Goal: Information Seeking & Learning: Learn about a topic

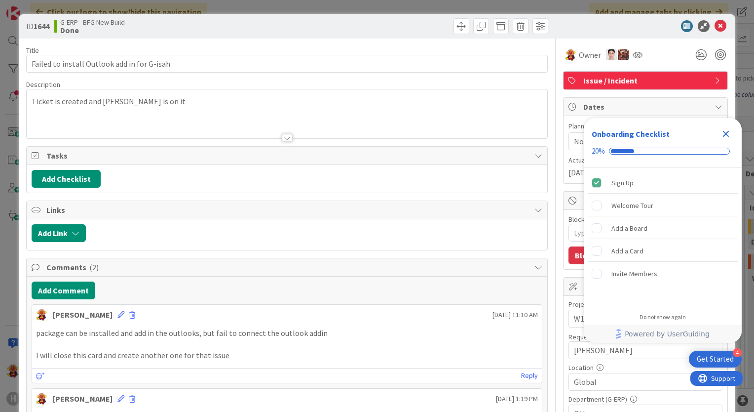
type textarea "x"
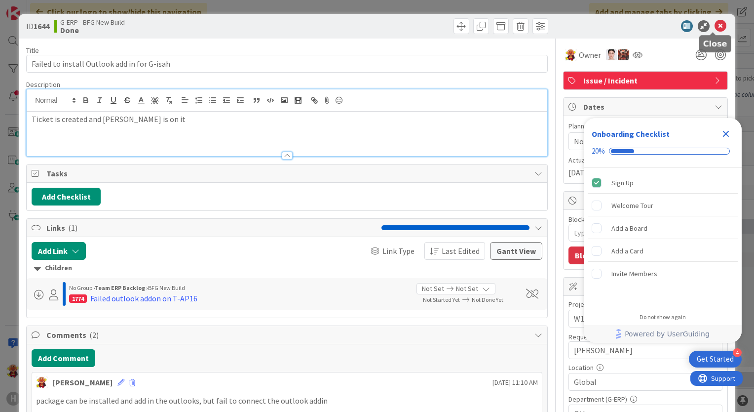
click at [715, 23] on icon at bounding box center [721, 26] width 12 height 12
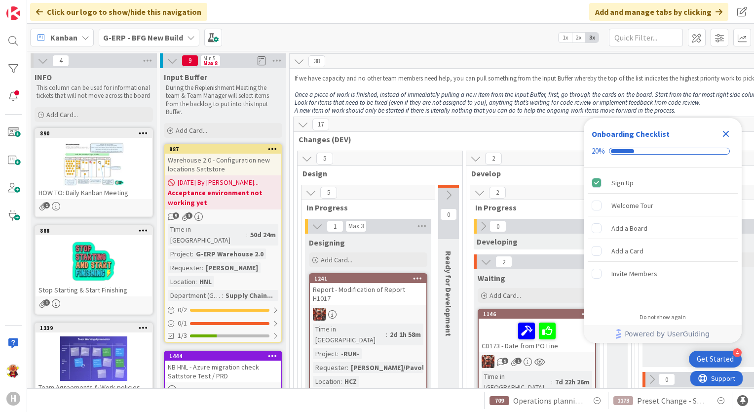
click at [174, 43] on div "G-ERP - BFG New Build" at bounding box center [149, 38] width 101 height 18
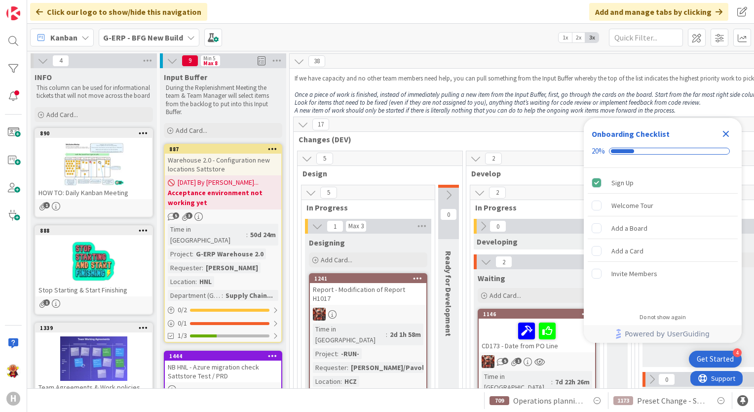
click at [734, 134] on div "Close Checklist" at bounding box center [726, 134] width 16 height 16
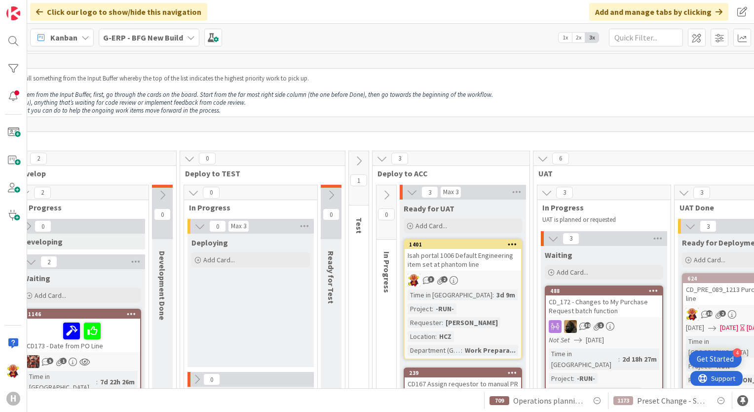
scroll to position [0, 484]
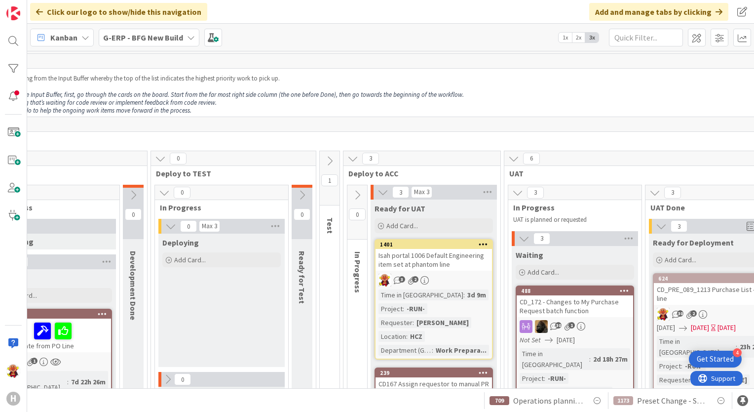
click at [326, 156] on icon at bounding box center [329, 161] width 11 height 11
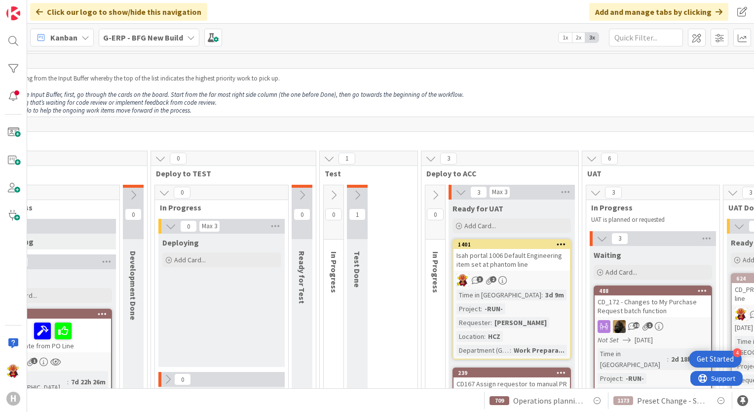
click at [357, 196] on icon at bounding box center [357, 195] width 11 height 11
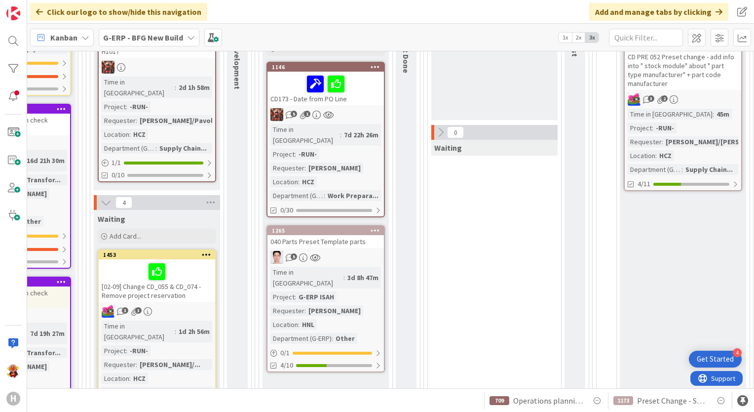
scroll to position [247, 200]
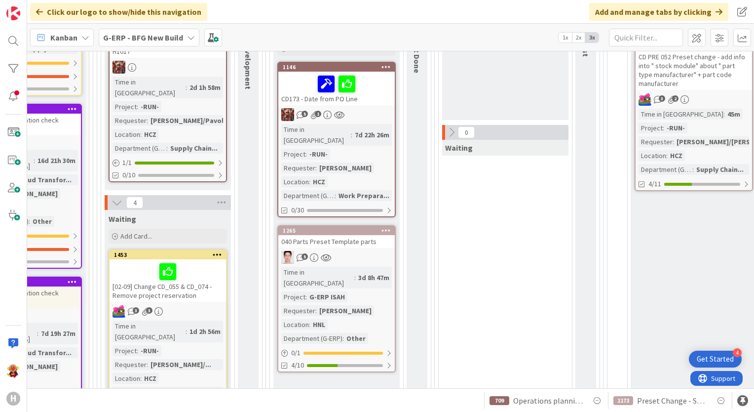
click at [367, 251] on div "5" at bounding box center [336, 257] width 117 height 13
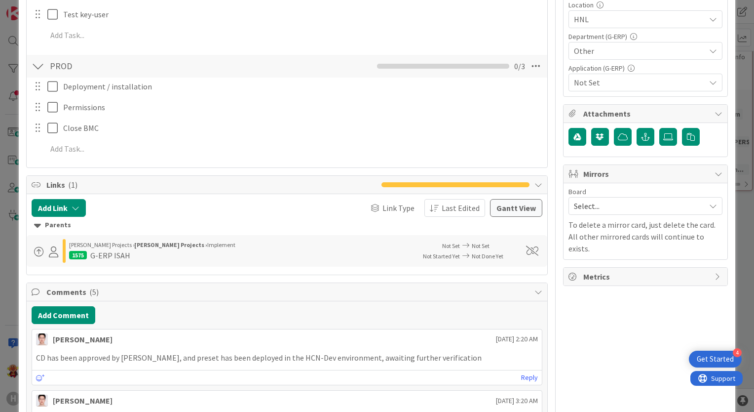
scroll to position [395, 0]
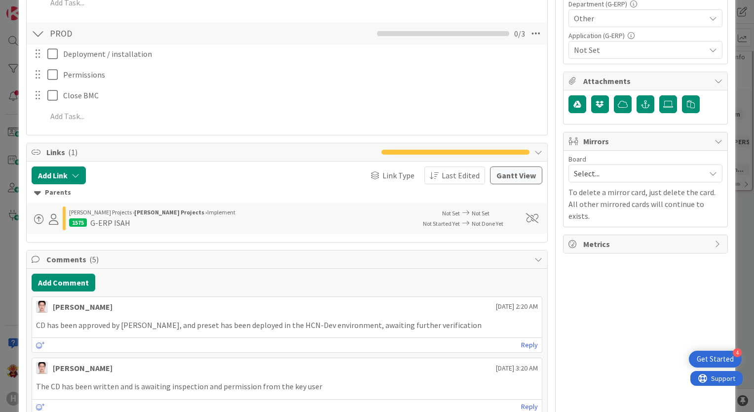
type textarea "x"
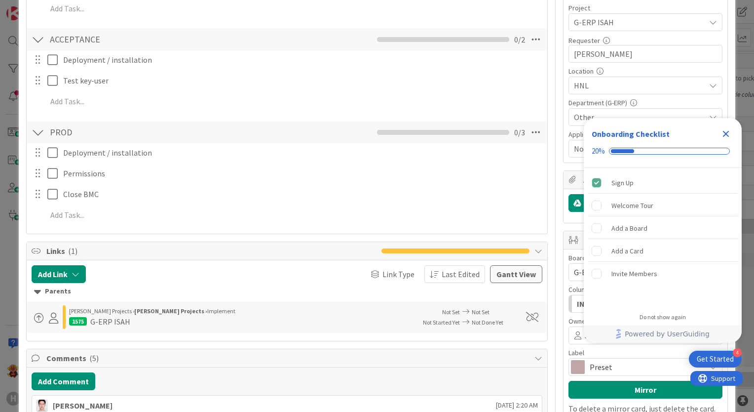
scroll to position [395, 0]
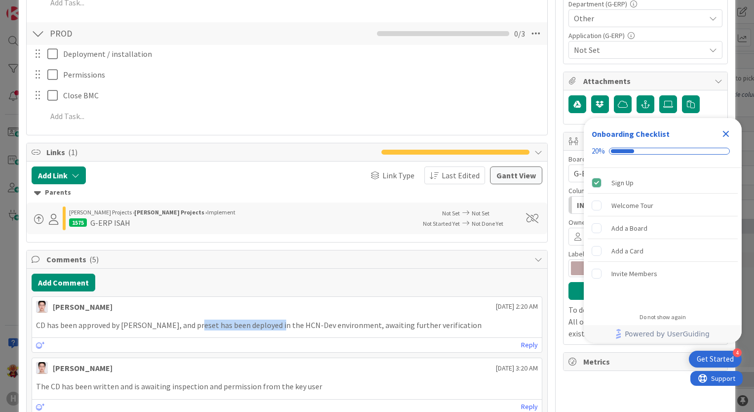
drag, startPoint x: 191, startPoint y: 328, endPoint x: 274, endPoint y: 333, distance: 83.1
click at [274, 333] on div "CD has been approved by [PERSON_NAME], and preset has been deployed in the HCN-…" at bounding box center [287, 324] width 510 height 19
click at [276, 326] on p "CD has been approved by [PERSON_NAME], and preset has been deployed in the HCN-…" at bounding box center [287, 324] width 502 height 11
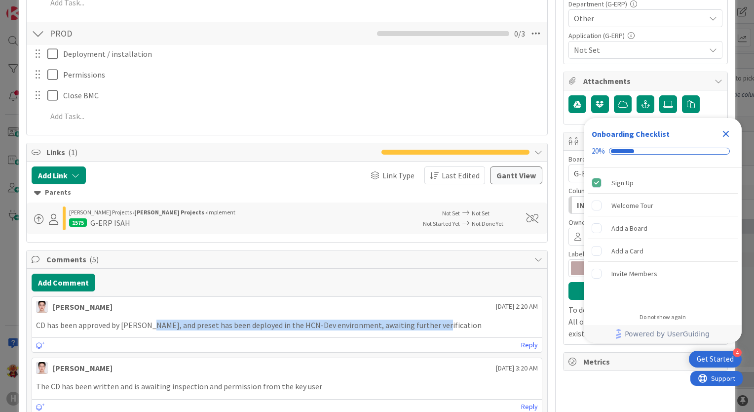
drag, startPoint x: 149, startPoint y: 323, endPoint x: 434, endPoint y: 330, distance: 285.9
click at [434, 330] on div "CD has been approved by [PERSON_NAME], and preset has been deployed in the HCN-…" at bounding box center [287, 324] width 510 height 19
click at [434, 328] on p "CD has been approved by [PERSON_NAME], and preset has been deployed in the HCN-…" at bounding box center [287, 324] width 502 height 11
drag, startPoint x: 432, startPoint y: 323, endPoint x: 141, endPoint y: 321, distance: 291.3
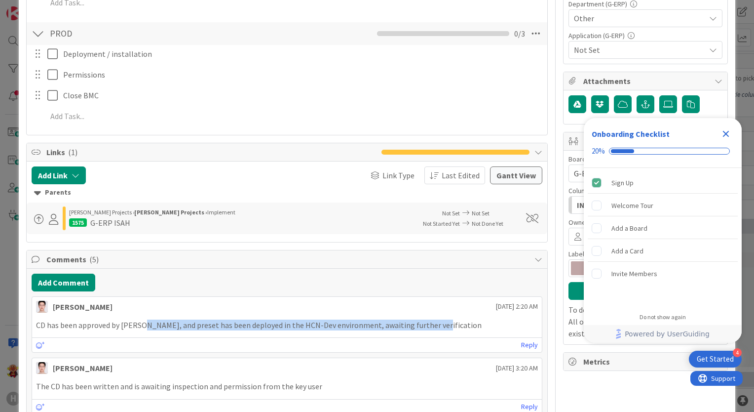
click at [141, 321] on p "CD has been approved by [PERSON_NAME], and preset has been deployed in the HCN-…" at bounding box center [287, 324] width 502 height 11
drag, startPoint x: 159, startPoint y: 323, endPoint x: 178, endPoint y: 325, distance: 18.4
click at [172, 325] on p "CD has been approved by [PERSON_NAME], and preset has been deployed in the HCN-…" at bounding box center [287, 324] width 502 height 11
drag, startPoint x: 214, startPoint y: 330, endPoint x: 296, endPoint y: 345, distance: 83.7
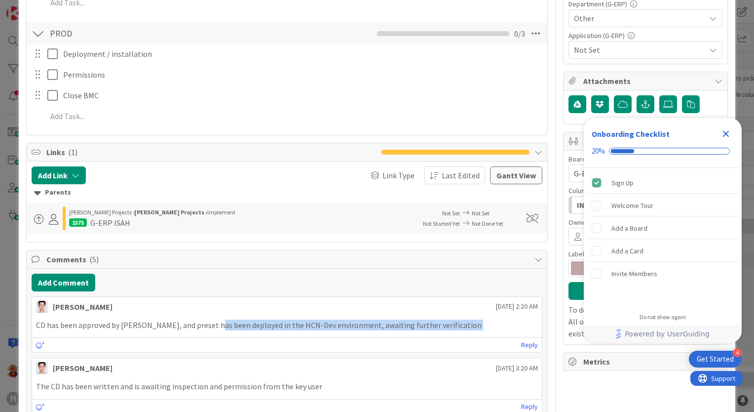
click at [296, 345] on div "[PERSON_NAME] [DATE] 2:20 AM CD has been approved by [PERSON_NAME], and preset …" at bounding box center [287, 324] width 511 height 57
click at [378, 319] on p "CD has been approved by [PERSON_NAME], and preset has been deployed in the HCN-…" at bounding box center [287, 324] width 502 height 11
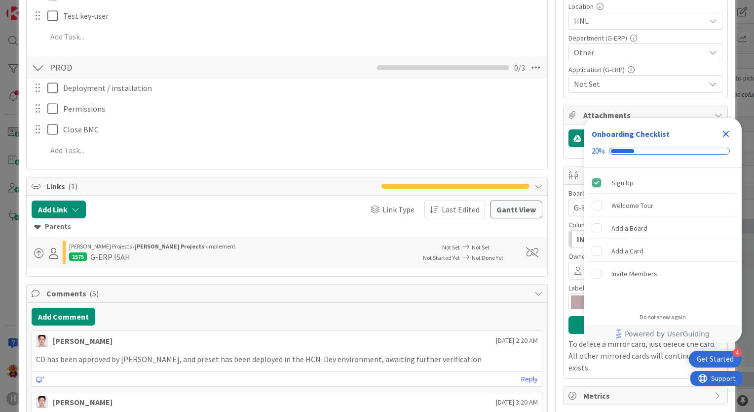
scroll to position [296, 0]
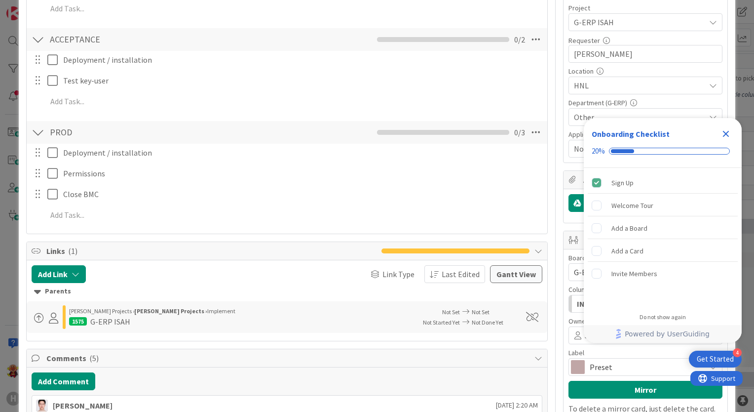
click at [725, 137] on icon "Close Checklist" at bounding box center [726, 134] width 12 height 12
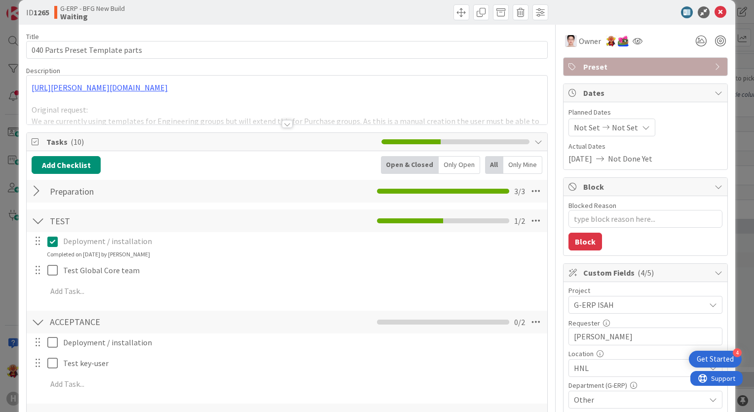
scroll to position [0, 0]
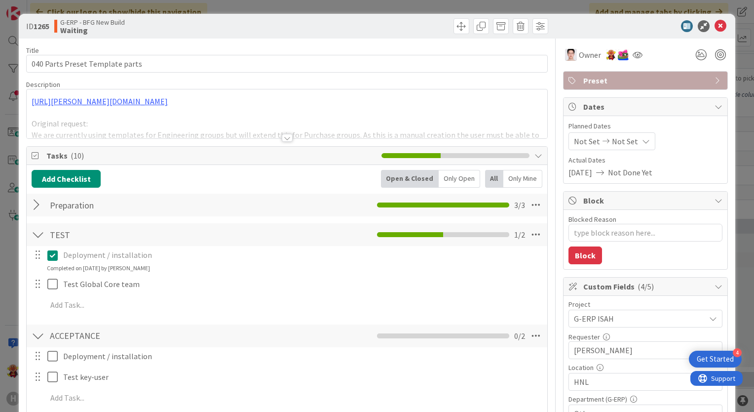
click at [282, 139] on div at bounding box center [287, 138] width 11 height 8
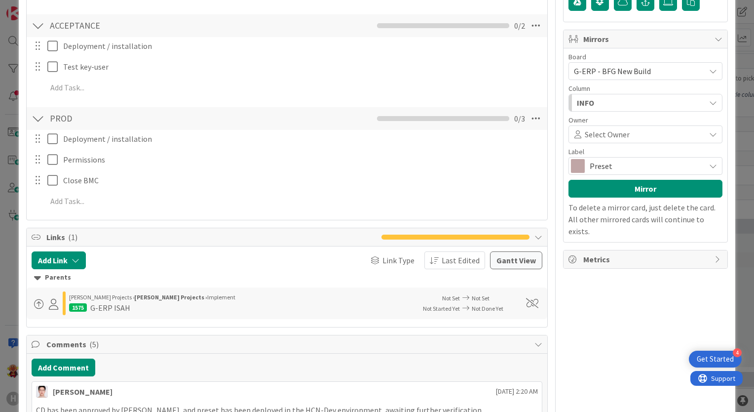
scroll to position [543, 0]
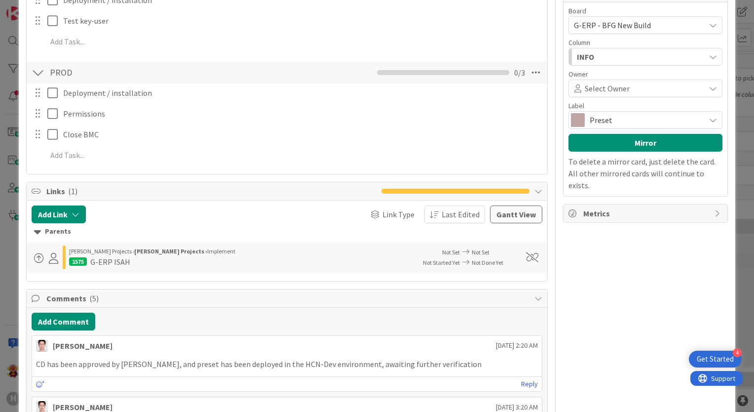
type textarea "x"
